Goal: Register for event/course

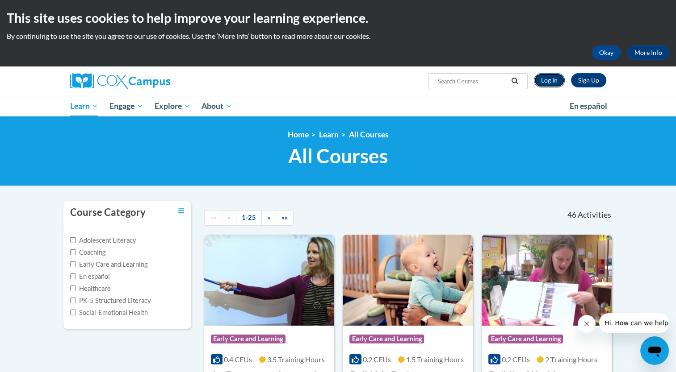
click at [540, 81] on link "Log In" at bounding box center [549, 80] width 31 height 14
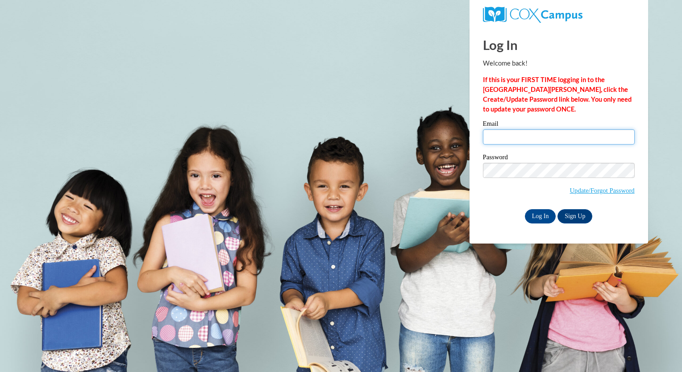
click at [505, 131] on input "Email" at bounding box center [559, 137] width 152 height 15
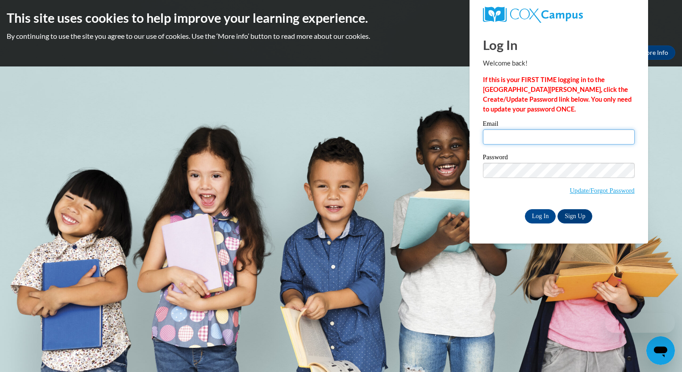
type input "[EMAIL_ADDRESS][DOMAIN_NAME]"
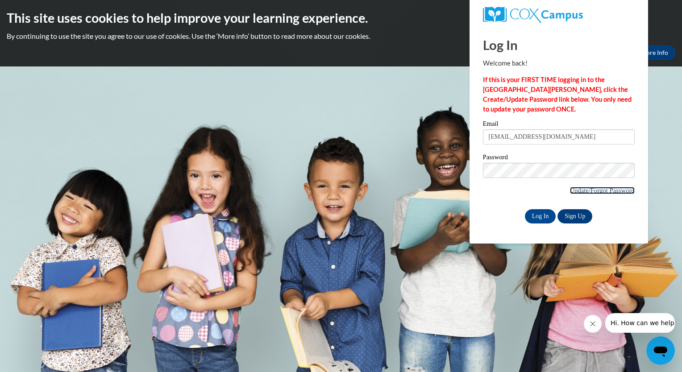
click at [591, 194] on link "Update/Forgot Password" at bounding box center [602, 190] width 65 height 7
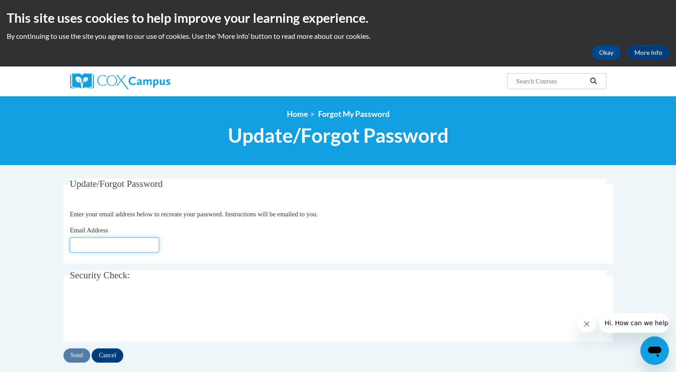
click at [125, 247] on input "Email Address" at bounding box center [114, 245] width 89 height 15
type input "[EMAIL_ADDRESS][DOMAIN_NAME]"
click at [81, 353] on input "Send" at bounding box center [76, 356] width 27 height 14
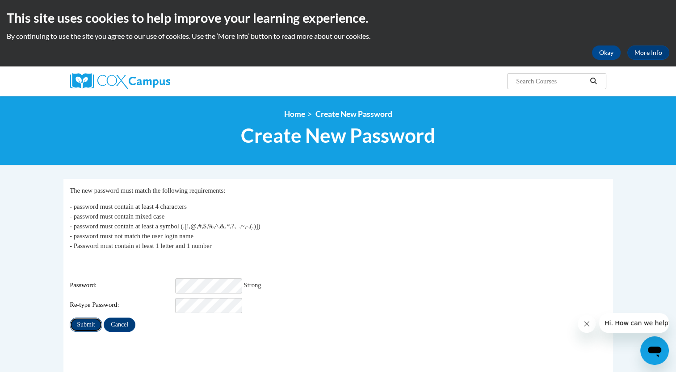
click at [80, 318] on input "Submit" at bounding box center [86, 325] width 32 height 14
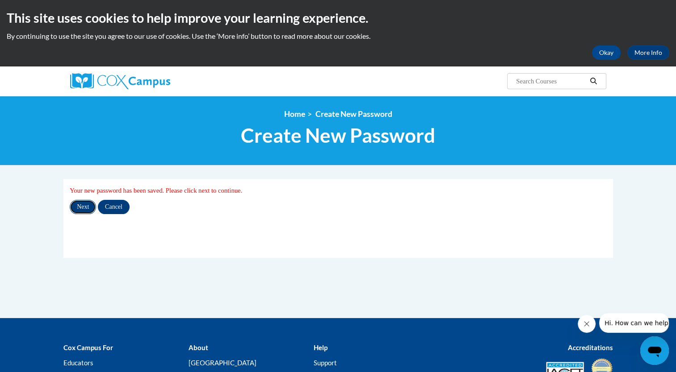
click at [87, 204] on input "Next" at bounding box center [83, 207] width 26 height 14
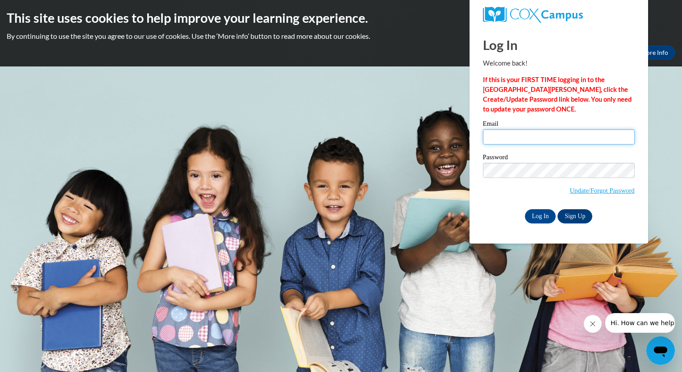
click at [510, 135] on input "Email" at bounding box center [559, 137] width 152 height 15
type input "lbrown@mvcdc.org"
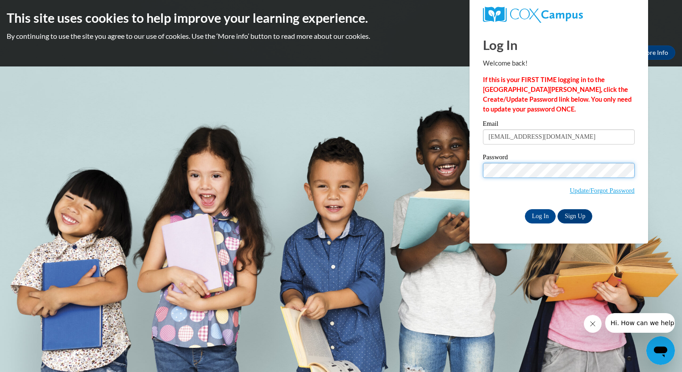
click at [525, 209] on input "Log In" at bounding box center [540, 216] width 31 height 14
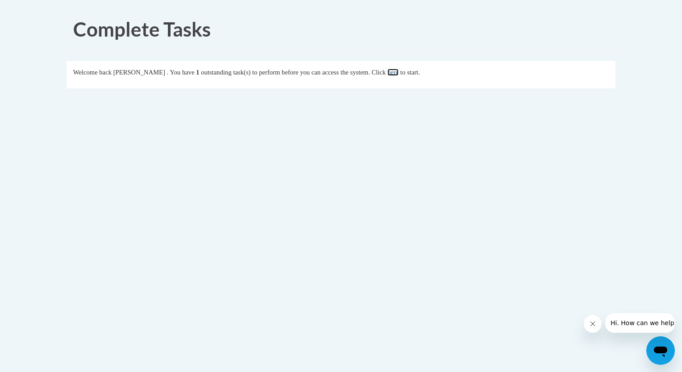
click at [399, 76] on link "here" at bounding box center [393, 72] width 11 height 7
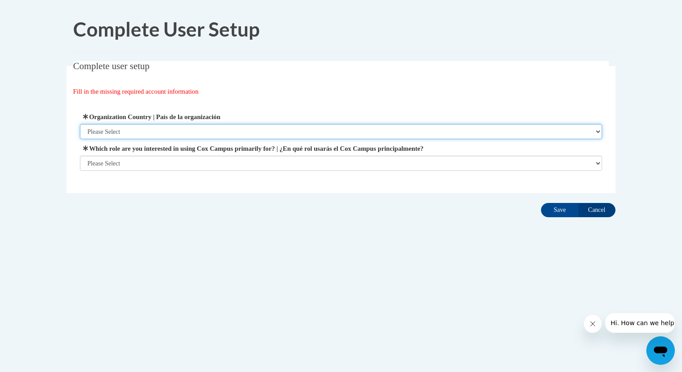
click at [580, 131] on select "Please Select [GEOGRAPHIC_DATA] | [GEOGRAPHIC_DATA] Outside of [GEOGRAPHIC_DATA…" at bounding box center [341, 131] width 523 height 15
select select "ad49bcad-a171-4b2e-b99c-48b446064914"
click at [80, 124] on select "Please Select [GEOGRAPHIC_DATA] | [GEOGRAPHIC_DATA] Outside of [GEOGRAPHIC_DATA…" at bounding box center [341, 131] width 523 height 15
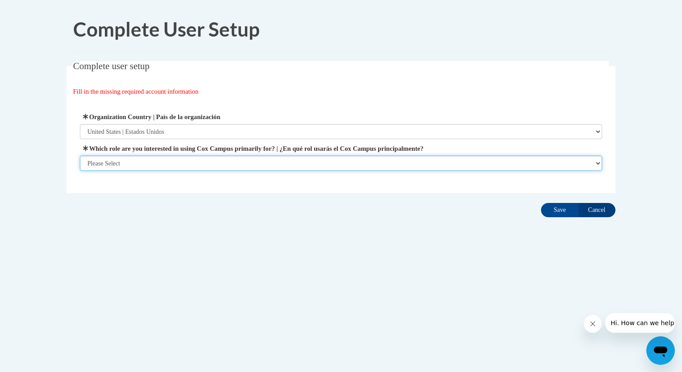
click at [534, 163] on select "Please Select College/University | Colegio/Universidad Community/Nonprofit Part…" at bounding box center [341, 163] width 523 height 15
select select "fbf2d438-af2f-41f8-98f1-81c410e29de3"
click at [80, 171] on select "Please Select College/University | Colegio/Universidad Community/Nonprofit Part…" at bounding box center [341, 163] width 523 height 15
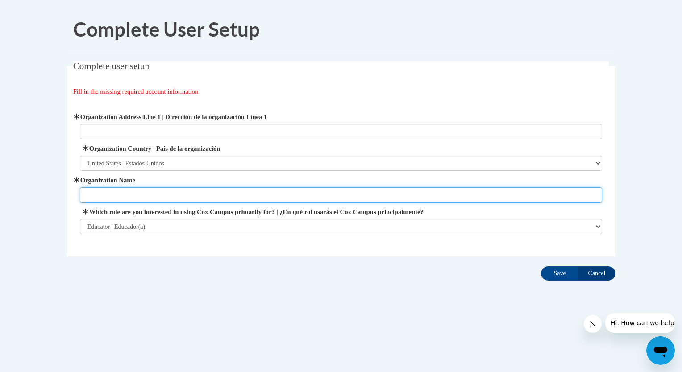
click at [547, 197] on input "Organization Name" at bounding box center [341, 195] width 523 height 15
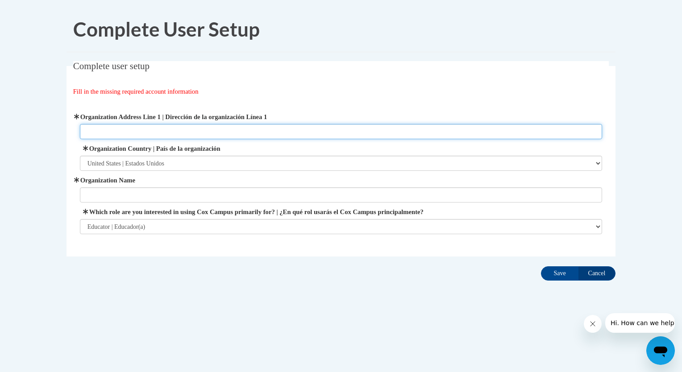
click at [479, 135] on input "Organization Address Line 1 | Dirección de la organización Línea 1" at bounding box center [341, 131] width 523 height 15
type input "145o South Yellow Springs St. 45506 Springfield, Ohio"
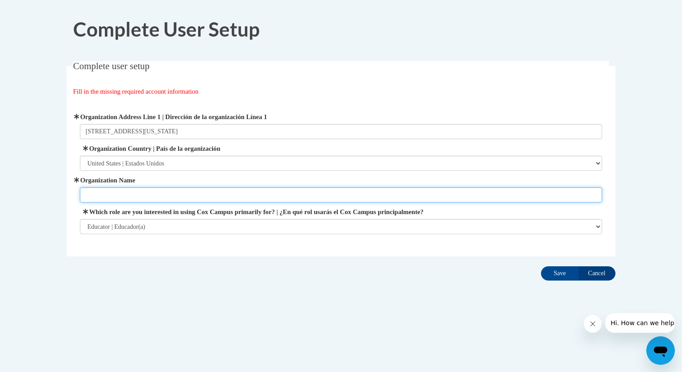
click at [448, 189] on input "Organization Name" at bounding box center [341, 195] width 523 height 15
type input "Miami Valley Child Development Center"
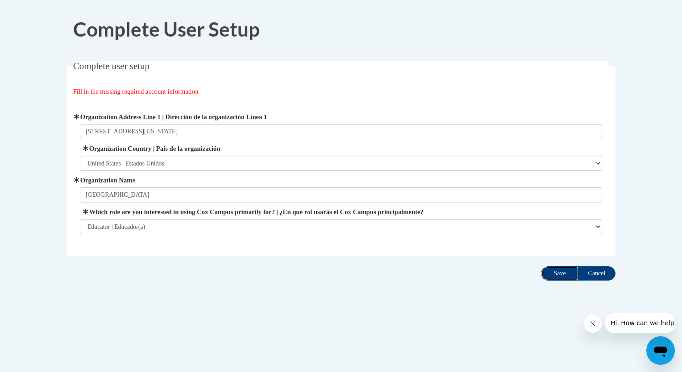
click at [557, 276] on input "Save" at bounding box center [560, 274] width 38 height 14
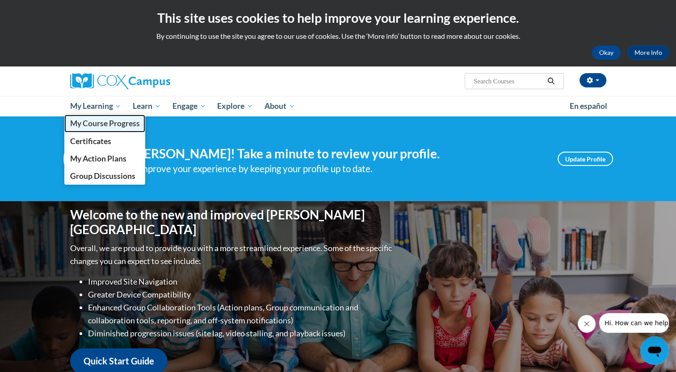
click at [121, 122] on span "My Course Progress" at bounding box center [105, 123] width 70 height 9
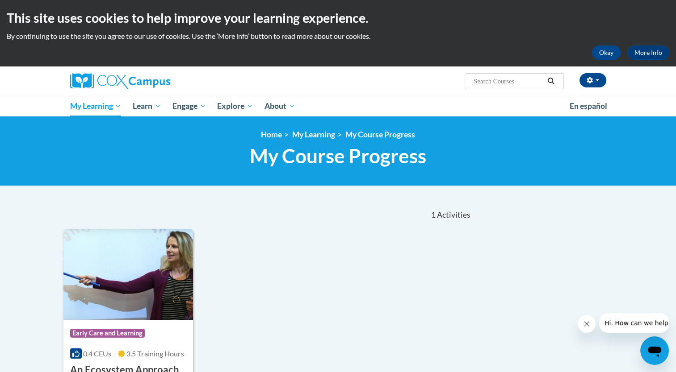
click at [490, 76] on input "Search..." at bounding box center [507, 81] width 71 height 11
click at [497, 82] on input "Search..." at bounding box center [507, 81] width 71 height 11
type input "transforming story timw"
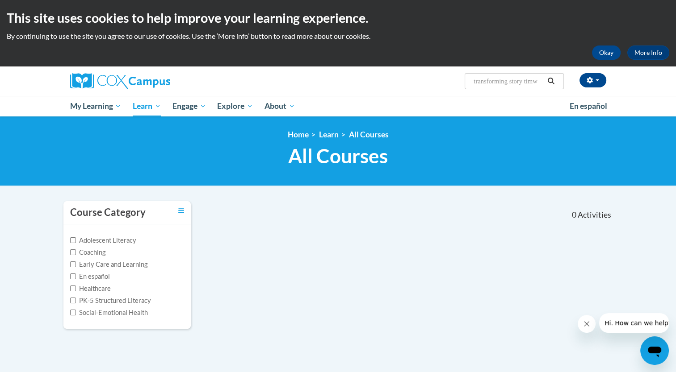
type input "transforming story time"
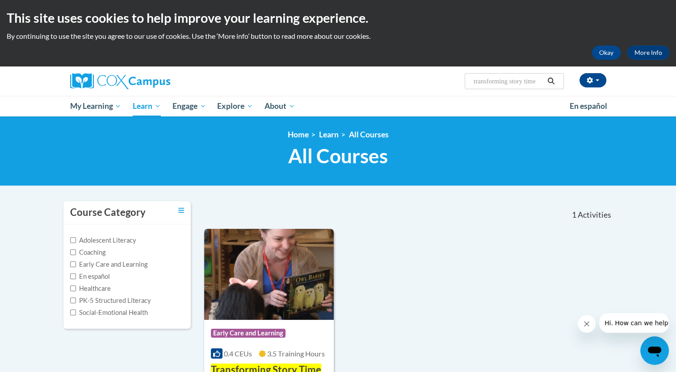
click at [274, 317] on img at bounding box center [269, 274] width 130 height 91
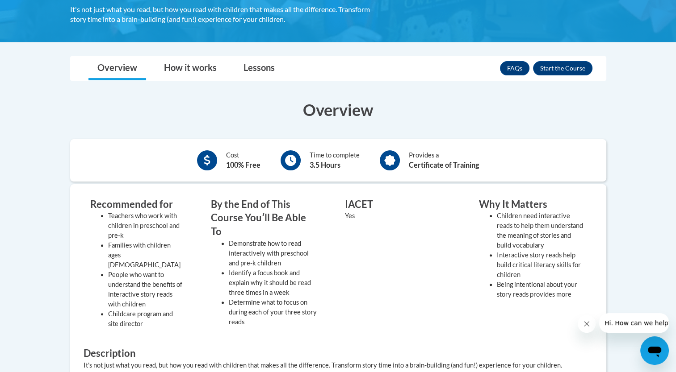
scroll to position [181, 0]
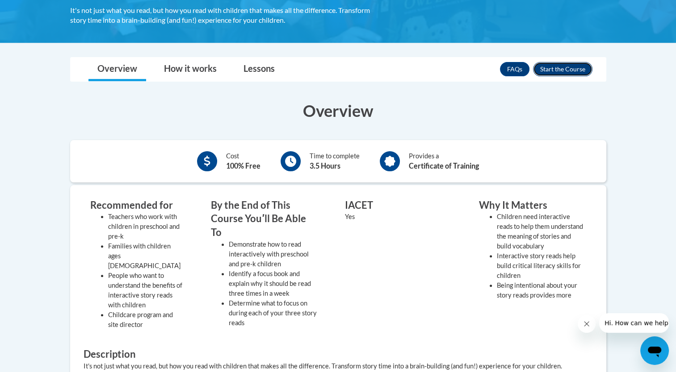
click at [554, 66] on button "Enroll" at bounding box center [562, 69] width 59 height 14
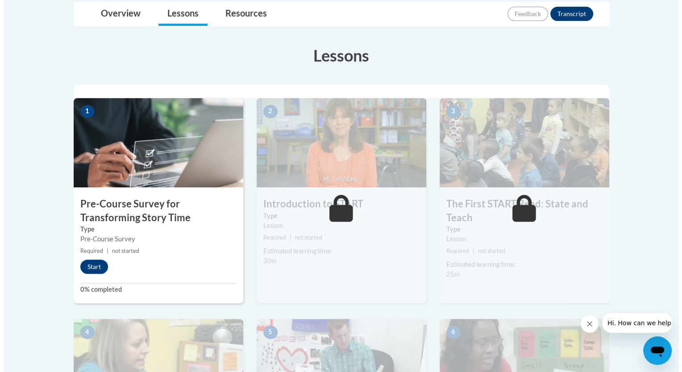
scroll to position [222, 0]
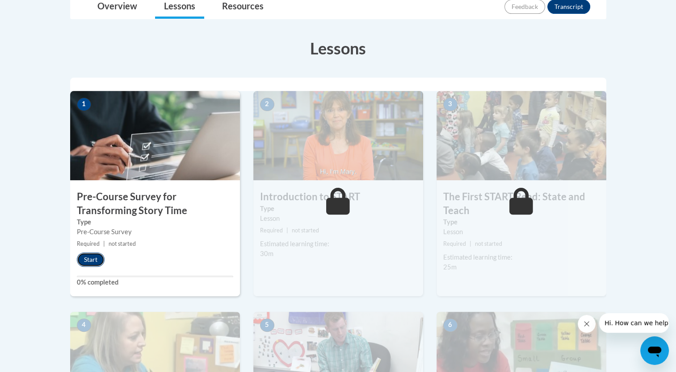
click at [84, 256] on button "Start" at bounding box center [91, 260] width 28 height 14
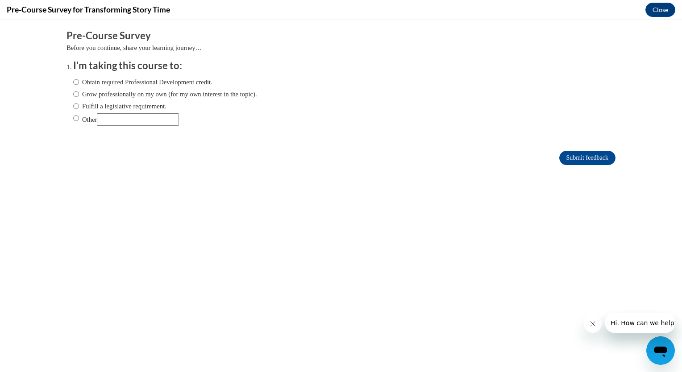
scroll to position [0, 0]
click at [73, 79] on label "Obtain required Professional Development credit." at bounding box center [142, 82] width 139 height 10
click at [73, 79] on input "Obtain required Professional Development credit." at bounding box center [76, 82] width 6 height 10
radio input "true"
click at [569, 158] on input "Submit feedback" at bounding box center [588, 158] width 56 height 14
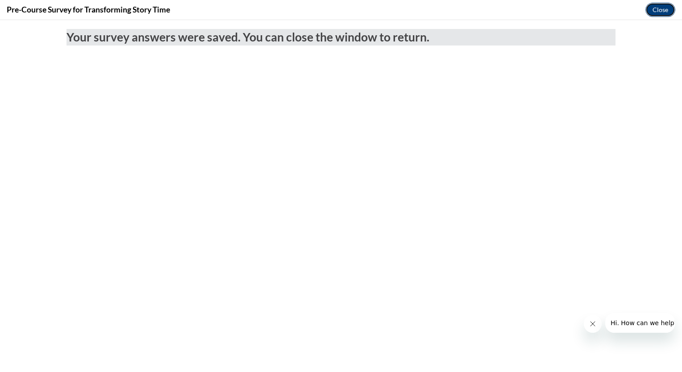
click at [657, 6] on button "Close" at bounding box center [661, 10] width 30 height 14
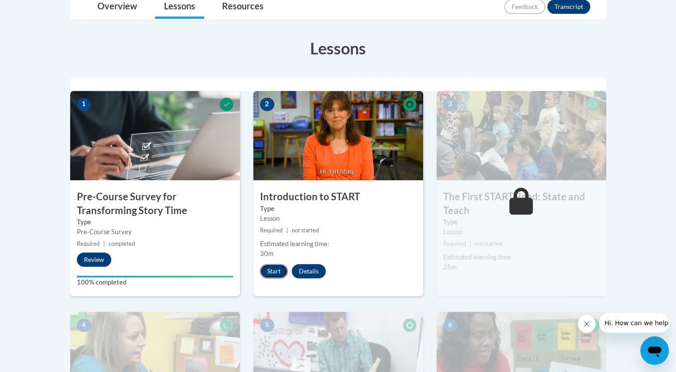
click at [278, 272] on button "Start" at bounding box center [274, 271] width 28 height 14
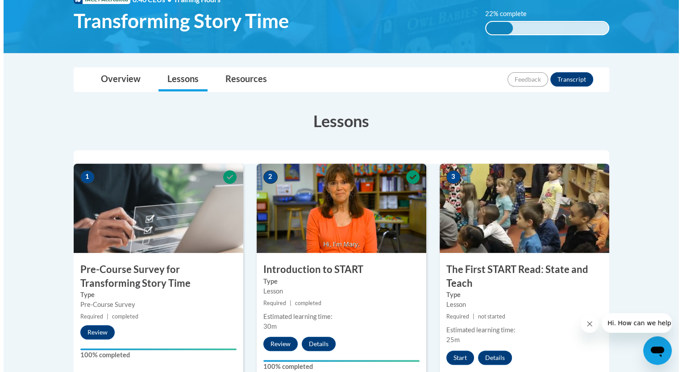
scroll to position [159, 0]
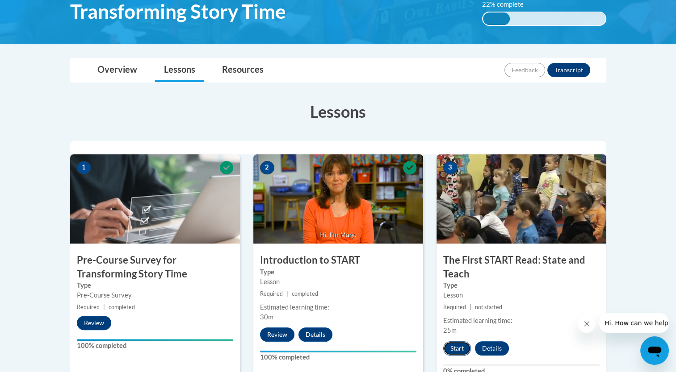
click at [459, 350] on button "Start" at bounding box center [457, 349] width 28 height 14
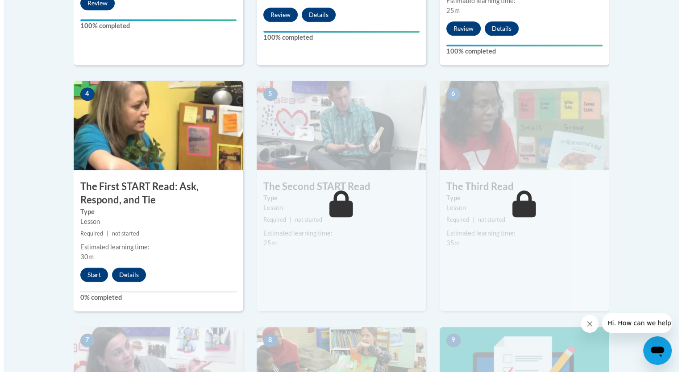
scroll to position [486, 0]
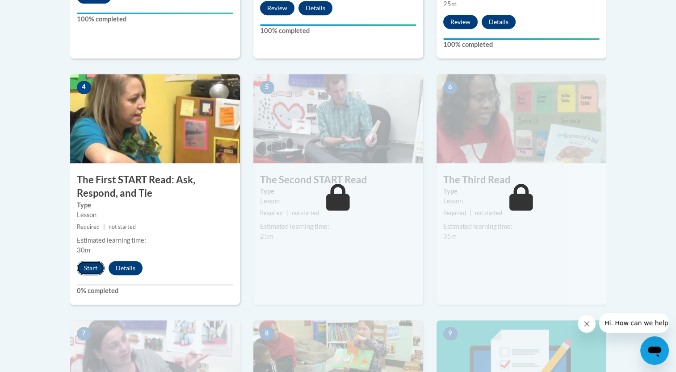
click at [91, 267] on button "Start" at bounding box center [91, 268] width 28 height 14
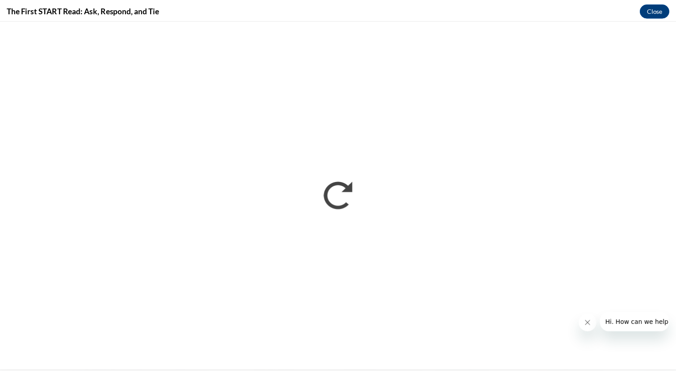
scroll to position [0, 0]
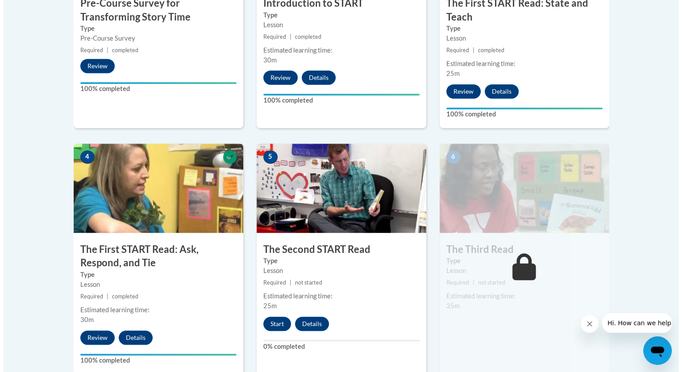
scroll to position [417, 0]
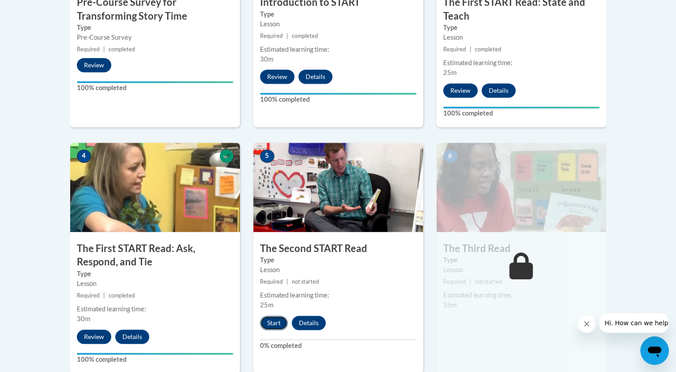
click at [267, 321] on button "Start" at bounding box center [274, 323] width 28 height 14
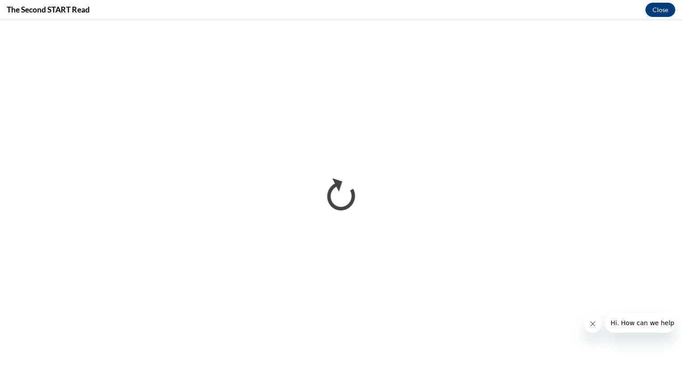
scroll to position [0, 0]
